Goal: Information Seeking & Learning: Learn about a topic

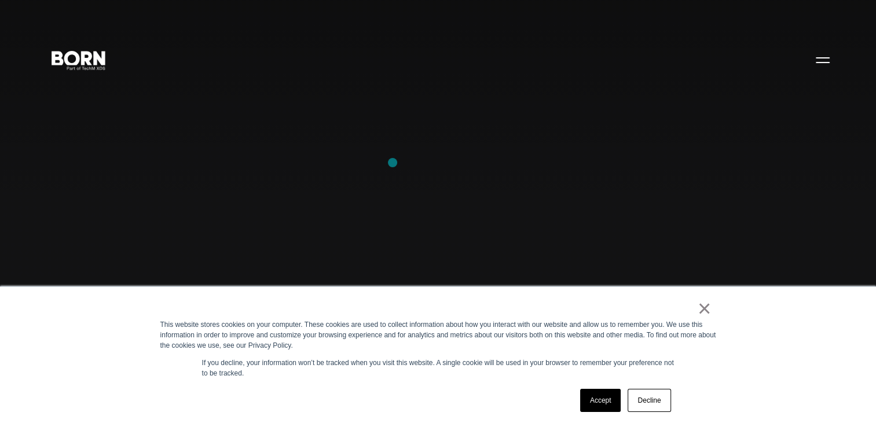
scroll to position [231, 0]
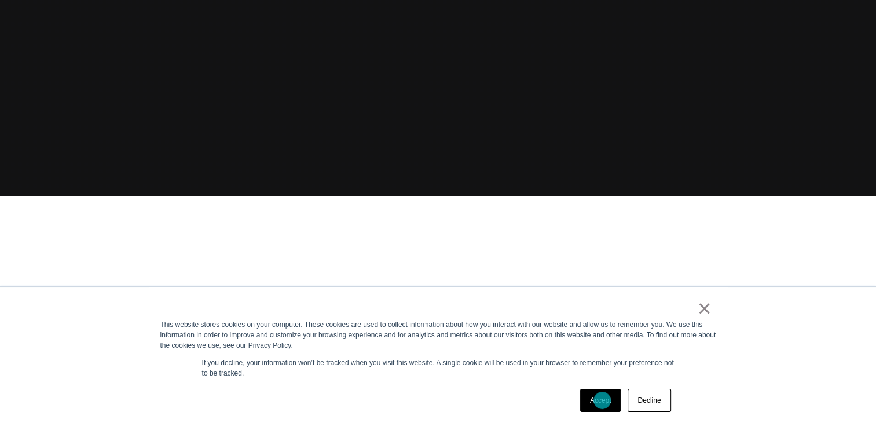
click at [602, 400] on link "Accept" at bounding box center [600, 400] width 41 height 23
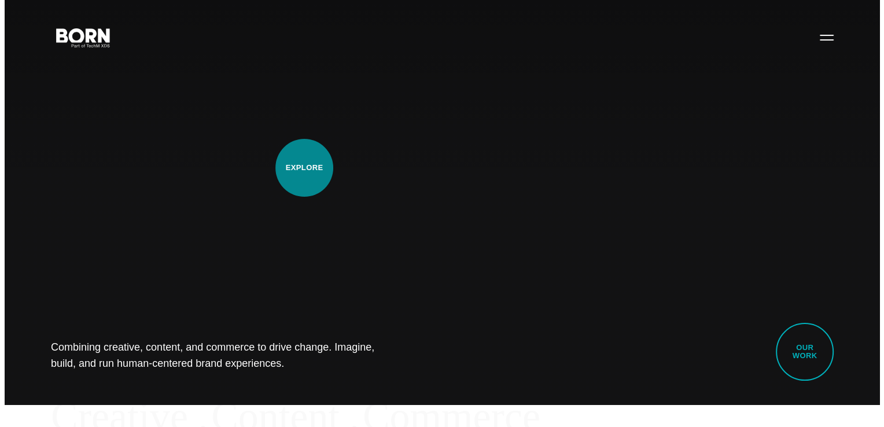
scroll to position [0, 0]
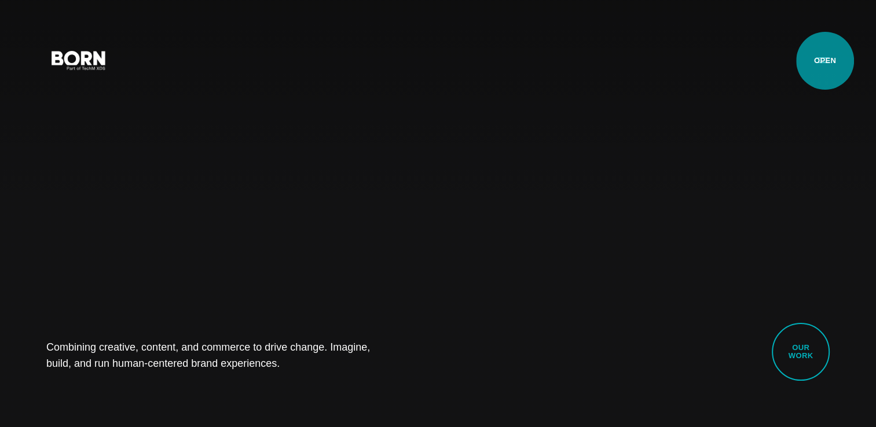
click at [823, 57] on button "Primary Menu" at bounding box center [822, 59] width 28 height 24
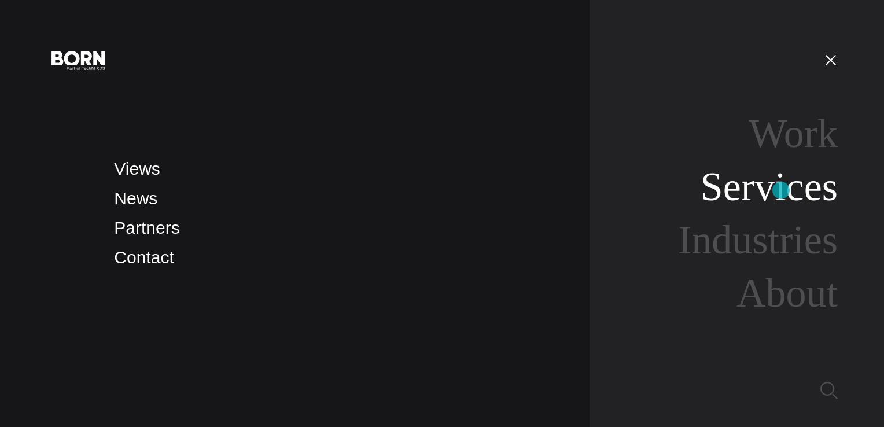
click at [781, 190] on link "Services" at bounding box center [769, 186] width 137 height 45
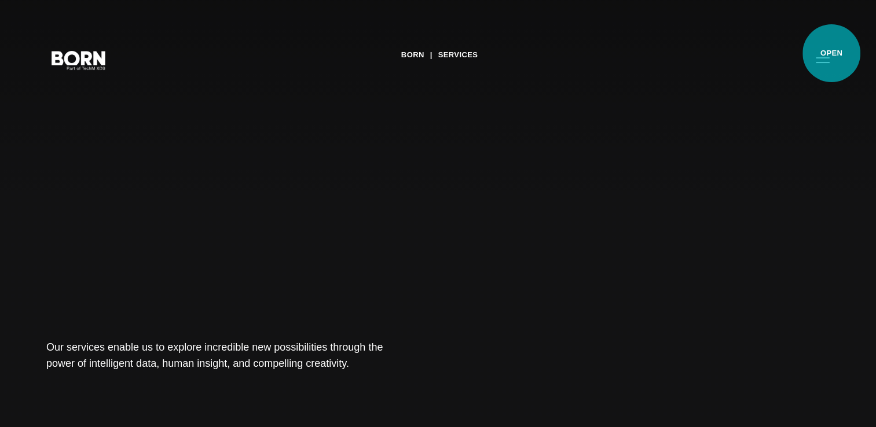
click at [831, 53] on button "Primary Menu" at bounding box center [822, 59] width 28 height 24
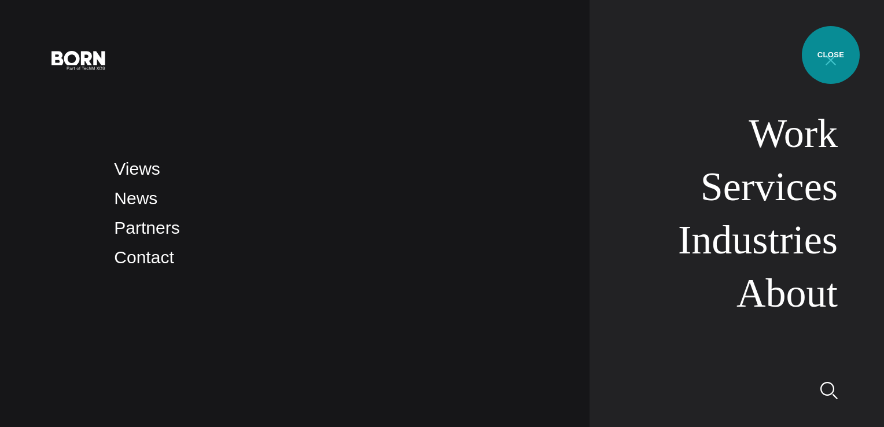
click at [831, 55] on button "Primary Menu" at bounding box center [831, 59] width 28 height 24
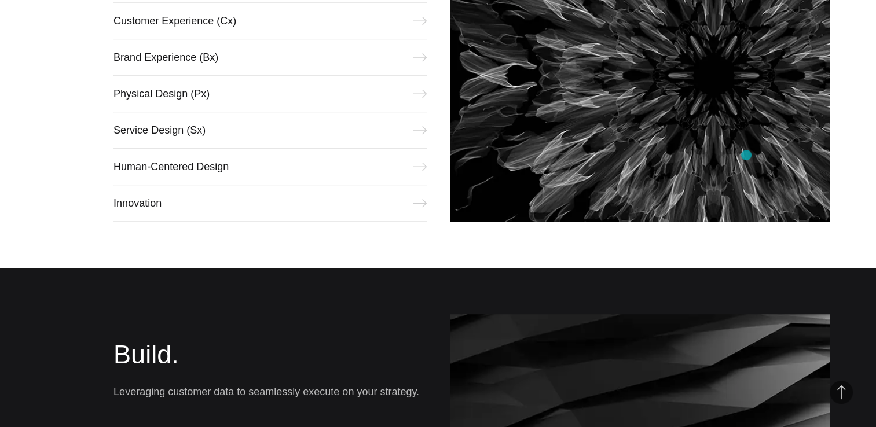
scroll to position [463, 0]
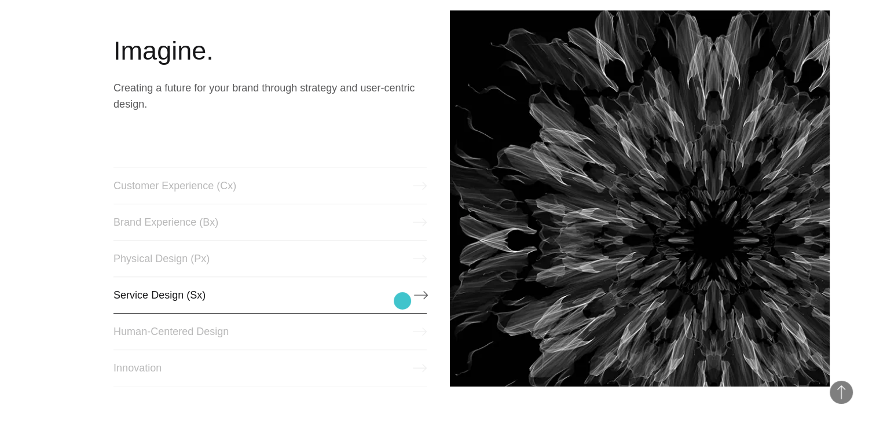
click at [402, 301] on link "Service Design (Sx)" at bounding box center [269, 295] width 313 height 37
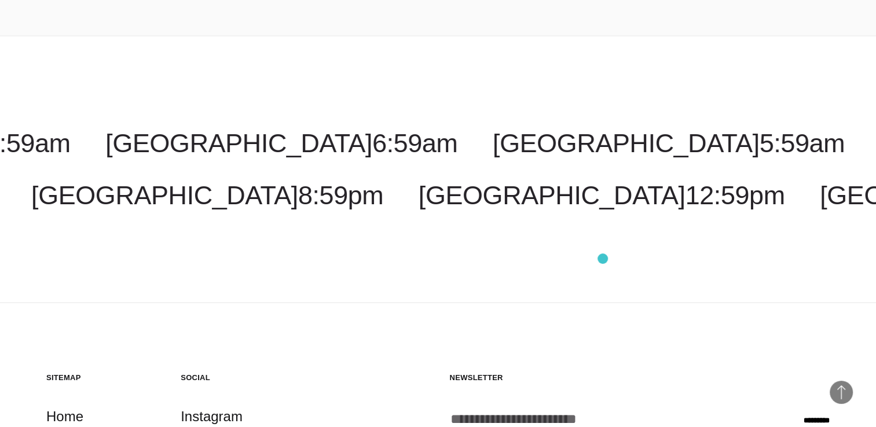
scroll to position [2141, 0]
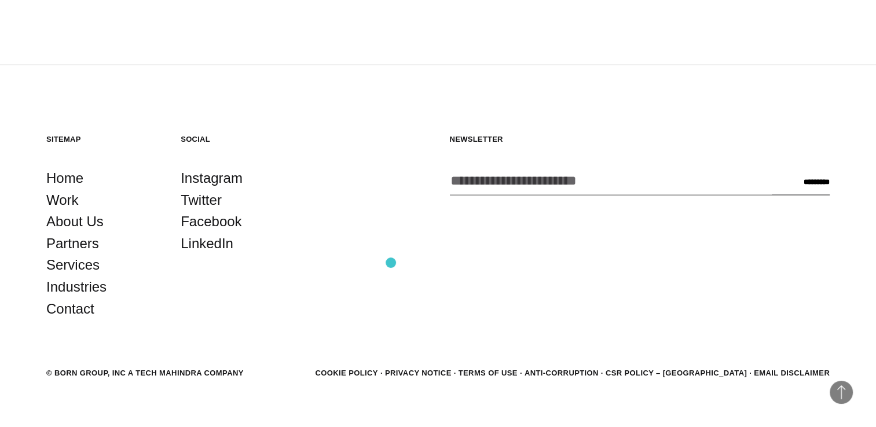
scroll to position [1743, 0]
